Goal: Task Accomplishment & Management: Use online tool/utility

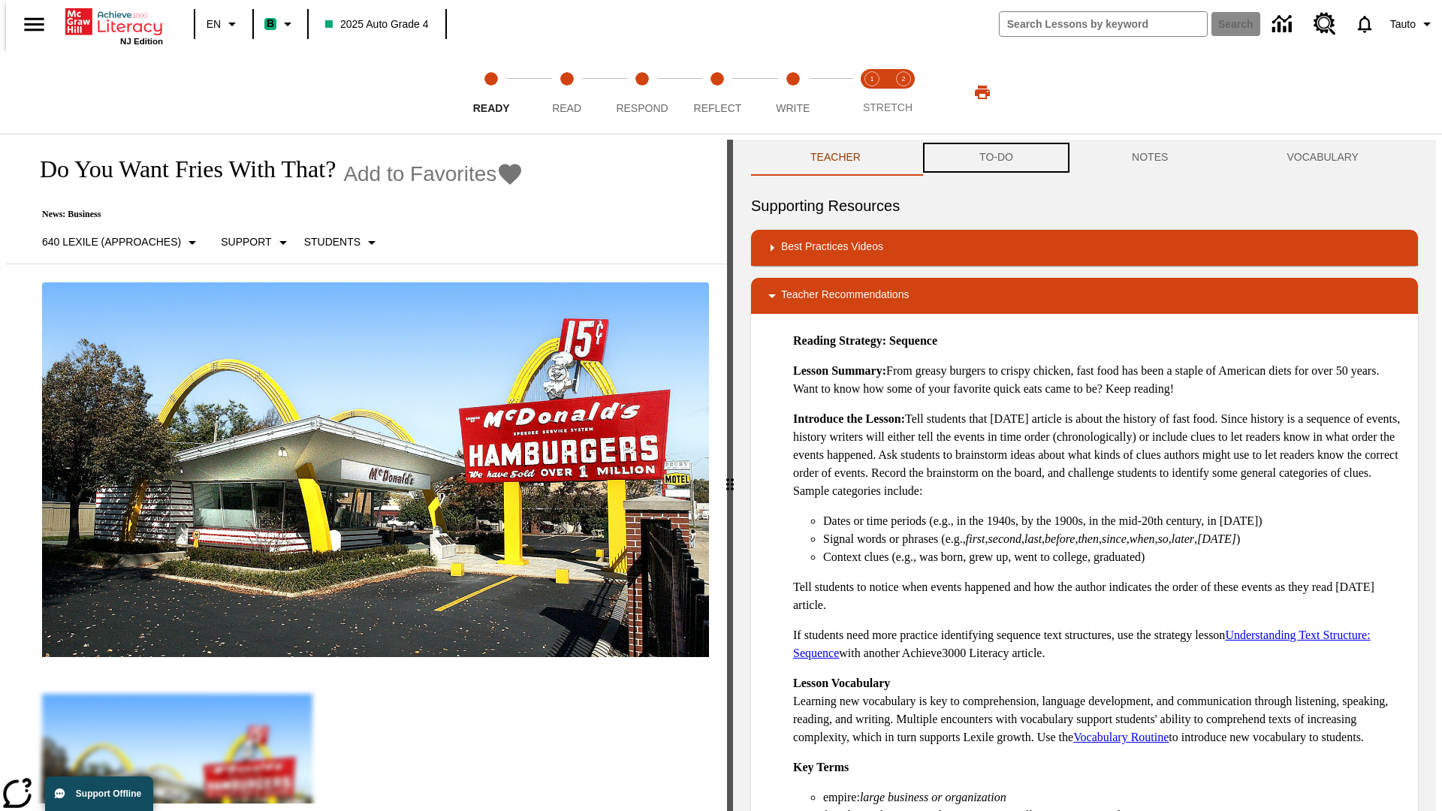
click at [995, 158] on button "TO-DO" at bounding box center [996, 158] width 153 height 36
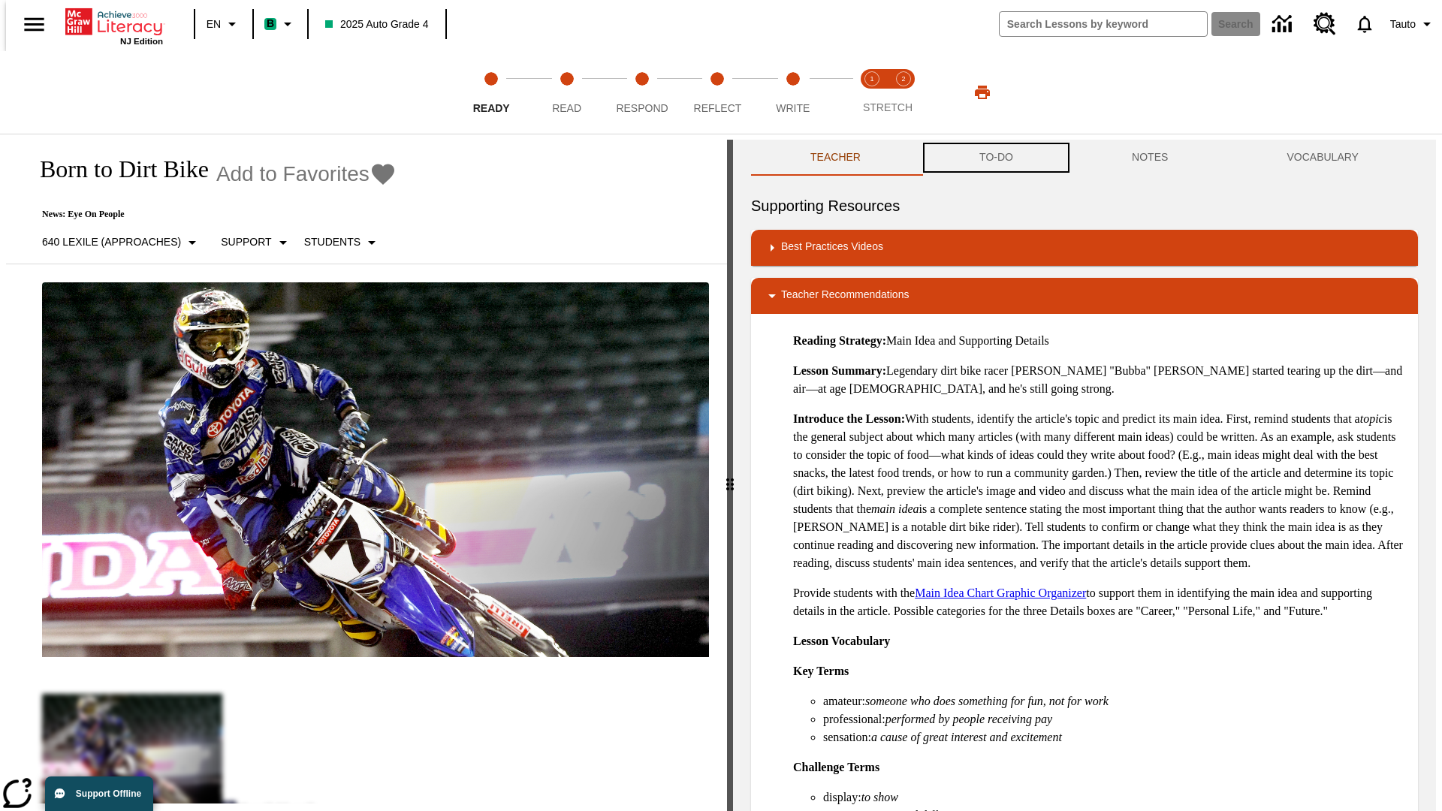
click at [995, 158] on button "TO-DO" at bounding box center [996, 158] width 153 height 36
